Goal: Find specific page/section: Find specific page/section

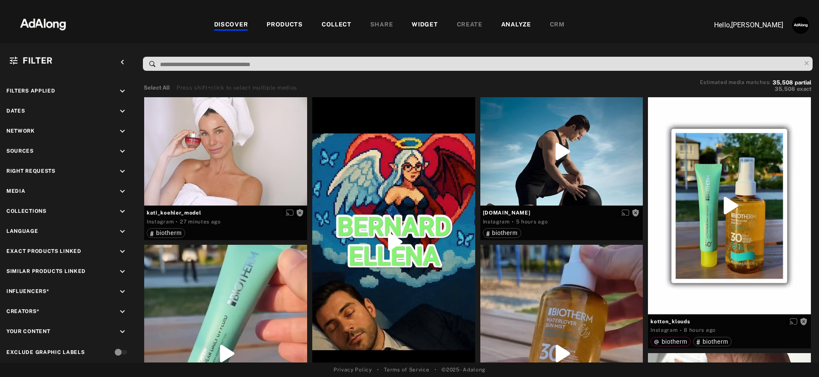
click at [299, 20] on div "PRODUCTS" at bounding box center [284, 25] width 36 height 10
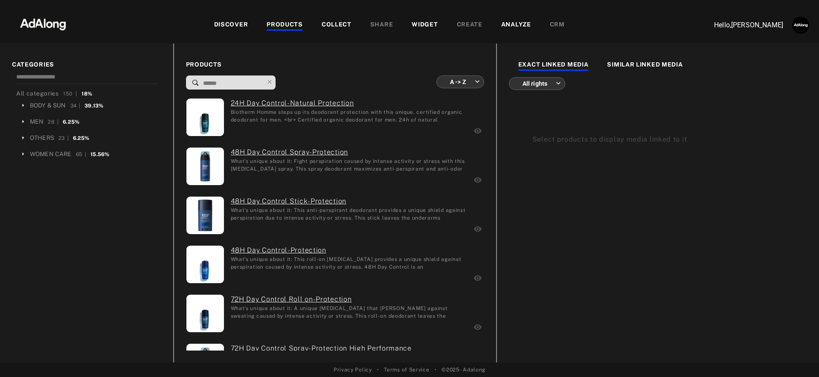
click at [225, 85] on input at bounding box center [232, 84] width 61 height 12
type input "*"
type input "**********"
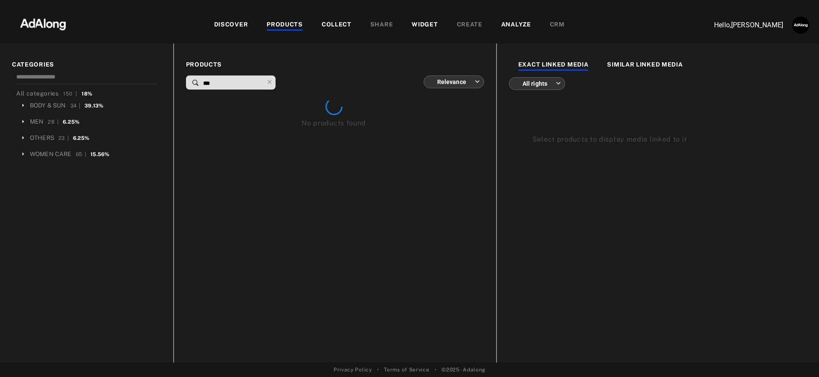
type input "****"
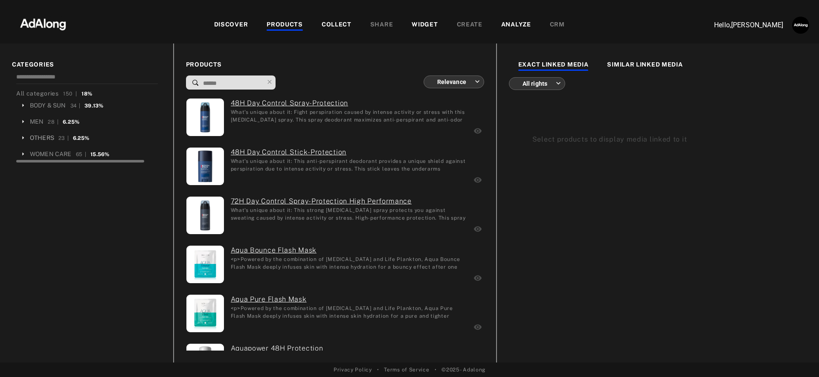
click at [41, 140] on div "OTHERS" at bounding box center [42, 137] width 24 height 9
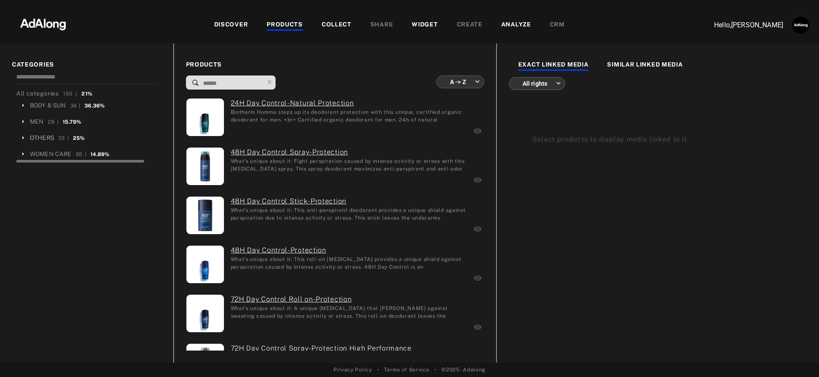
click at [41, 138] on div "OTHERS" at bounding box center [42, 137] width 24 height 9
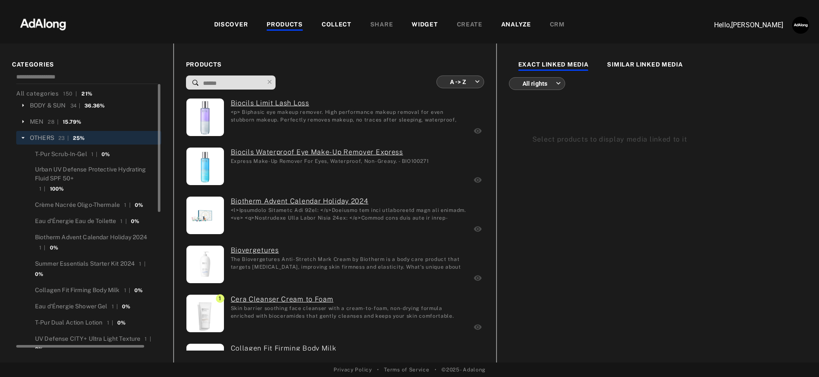
click at [46, 140] on div "OTHERS" at bounding box center [42, 137] width 24 height 9
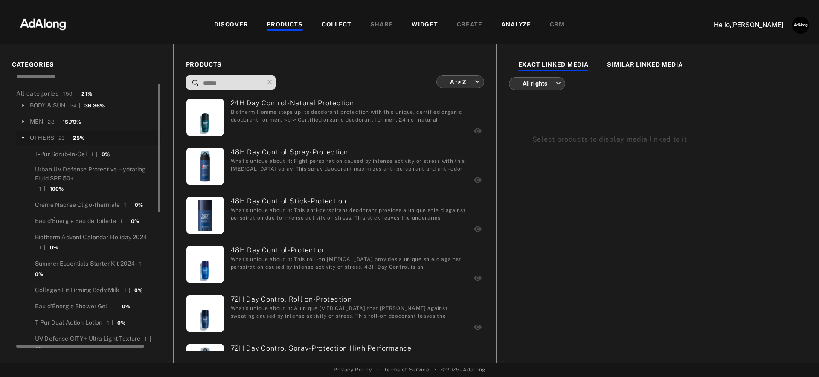
click at [25, 135] on icon at bounding box center [23, 138] width 8 height 8
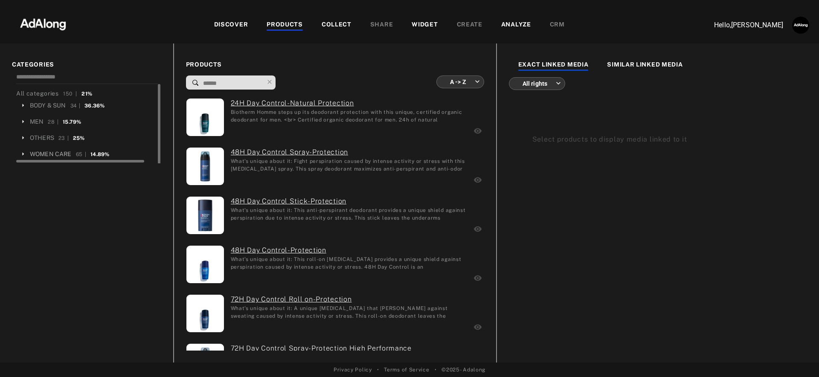
click at [39, 156] on div "WOMEN CARE" at bounding box center [51, 154] width 42 height 9
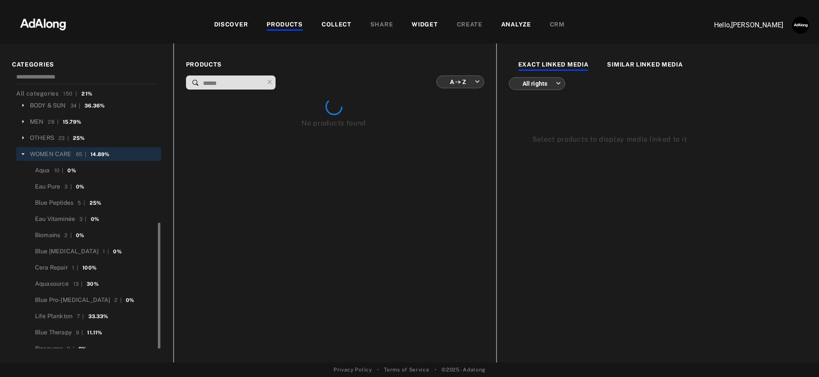
scroll to position [9, 0]
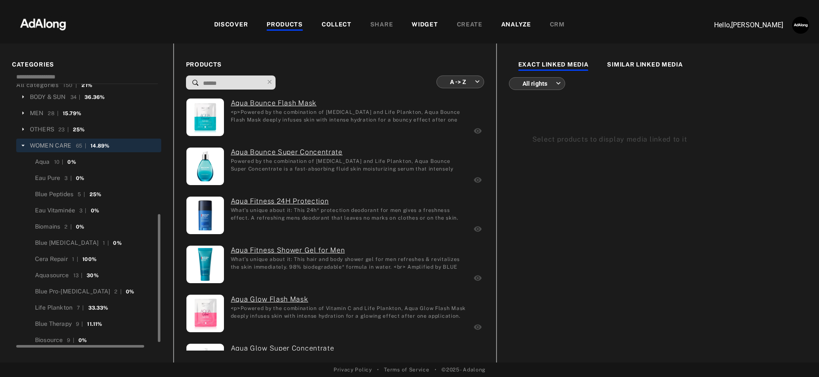
click at [33, 147] on div "WOMEN CARE" at bounding box center [51, 145] width 42 height 9
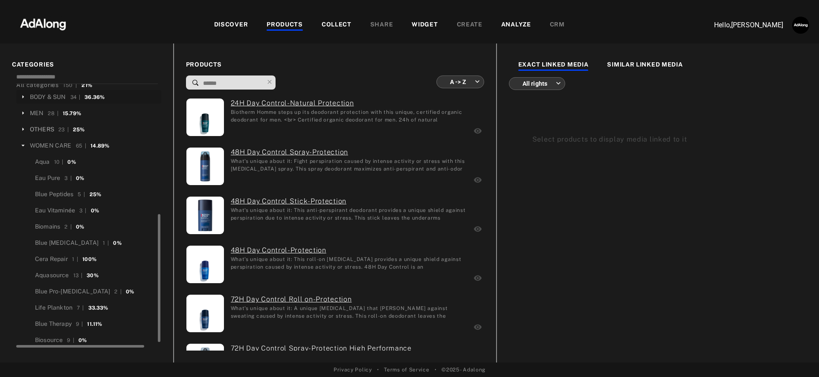
click at [41, 131] on div "OTHERS" at bounding box center [42, 129] width 24 height 9
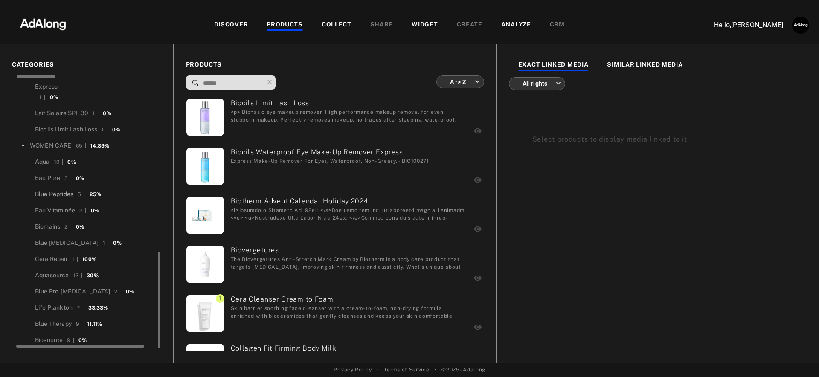
scroll to position [0, 0]
